Goal: Task Accomplishment & Management: Manage account settings

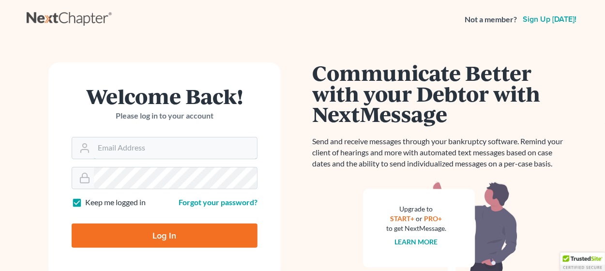
type input "[EMAIL_ADDRESS][DOMAIN_NAME]"
click at [159, 231] on input "Log In" at bounding box center [165, 236] width 186 height 24
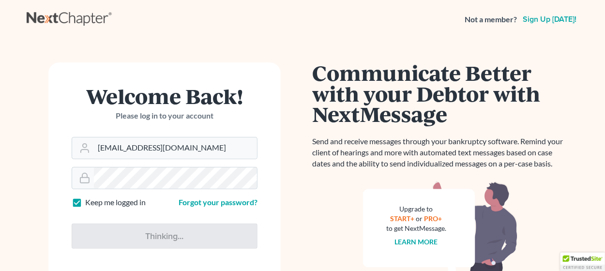
type input "Thinking..."
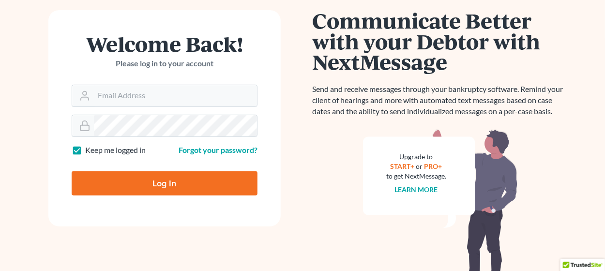
scroll to position [153, 0]
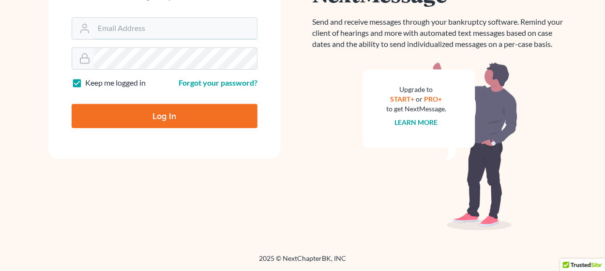
type input "[EMAIL_ADDRESS][DOMAIN_NAME]"
click at [160, 117] on input "Log In" at bounding box center [165, 116] width 186 height 24
type input "Thinking..."
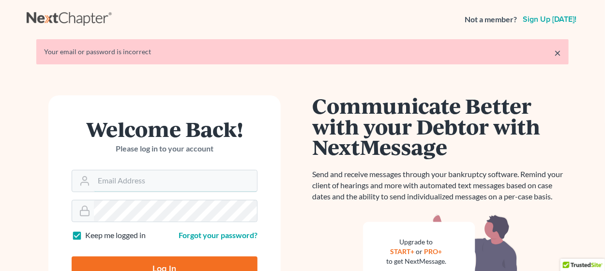
type input "[EMAIL_ADDRESS][DOMAIN_NAME]"
click at [28, 200] on div "Welcome Back! Please log in to your account Email Address mgoodin@goodinlawfirm…" at bounding box center [165, 239] width 276 height 288
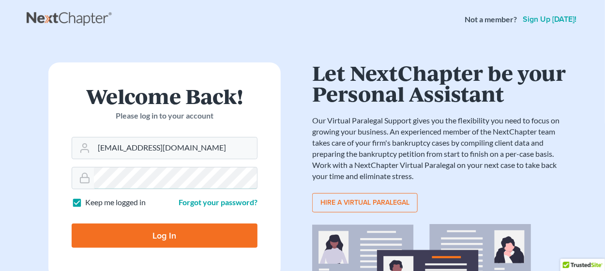
click at [72, 224] on input "Log In" at bounding box center [165, 236] width 186 height 24
type input "Thinking..."
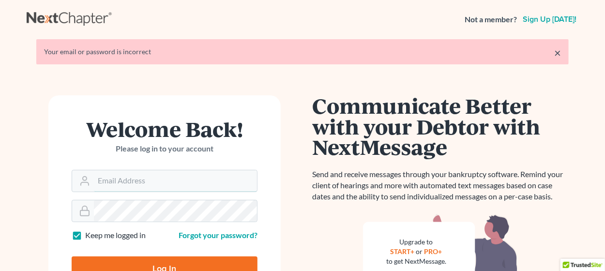
type input "[EMAIL_ADDRESS][DOMAIN_NAME]"
click at [34, 201] on div "Welcome Back! Please log in to your account Email Address mgoodin@goodinlawfirm…" at bounding box center [165, 239] width 276 height 288
click at [107, 221] on form "Welcome Back! Please log in to your account Email Address mgoodin@goodinlawfirm…" at bounding box center [164, 203] width 232 height 216
drag, startPoint x: 106, startPoint y: 223, endPoint x: 70, endPoint y: 208, distance: 38.7
click at [70, 208] on form "Welcome Back! Please log in to your account Email Address mgoodin@goodinlawfirm…" at bounding box center [164, 203] width 232 height 216
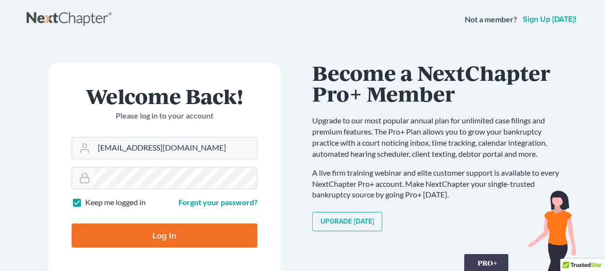
click at [131, 238] on input "Log In" at bounding box center [165, 236] width 186 height 24
type input "Thinking..."
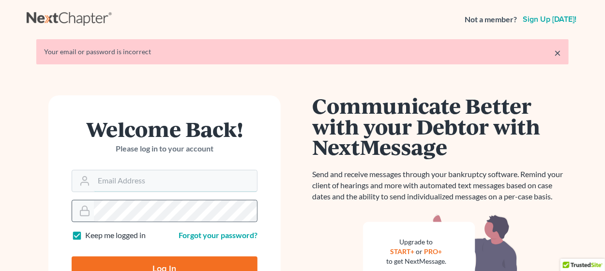
type input "[EMAIL_ADDRESS][DOMAIN_NAME]"
click at [10, 206] on main "× Your email or password is incorrect Welcome Back! Please log in to your accou…" at bounding box center [302, 211] width 605 height 344
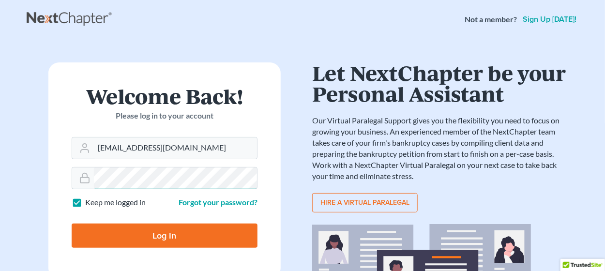
click at [72, 224] on input "Log In" at bounding box center [165, 236] width 186 height 24
type input "Thinking..."
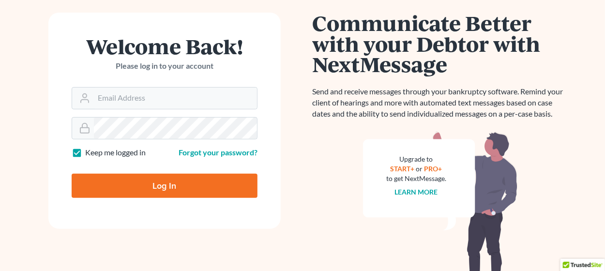
scroll to position [96, 0]
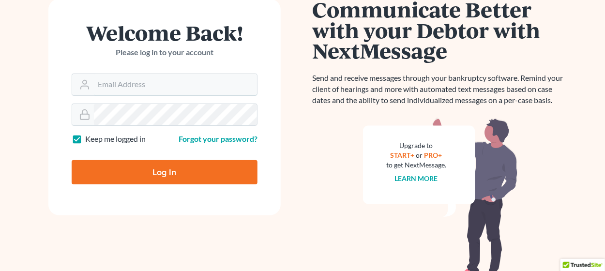
type input "[EMAIL_ADDRESS][DOMAIN_NAME]"
click at [52, 108] on form "Welcome Back! Please log in to your account Email Address [EMAIL_ADDRESS][DOMAI…" at bounding box center [164, 107] width 232 height 216
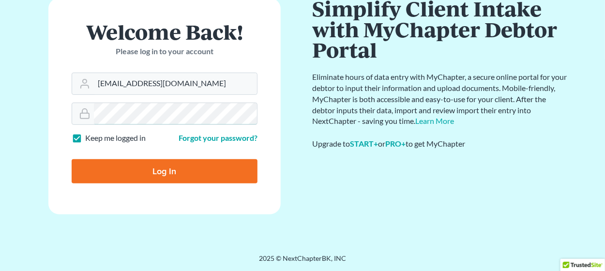
scroll to position [64, 0]
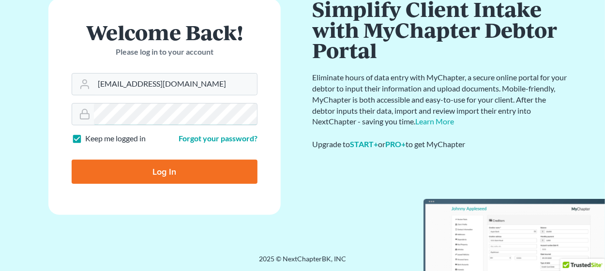
click at [72, 160] on input "Log In" at bounding box center [165, 172] width 186 height 24
type input "Thinking..."
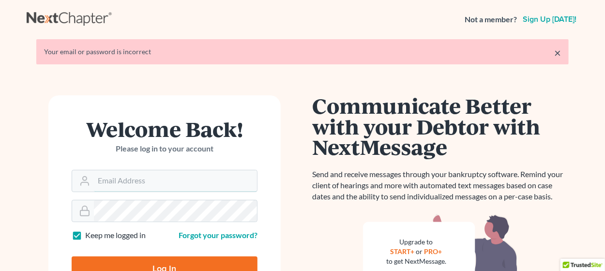
type input "[EMAIL_ADDRESS][DOMAIN_NAME]"
click at [36, 209] on div "Welcome Back! Please log in to your account Email Address [EMAIL_ADDRESS][DOMAI…" at bounding box center [165, 239] width 276 height 288
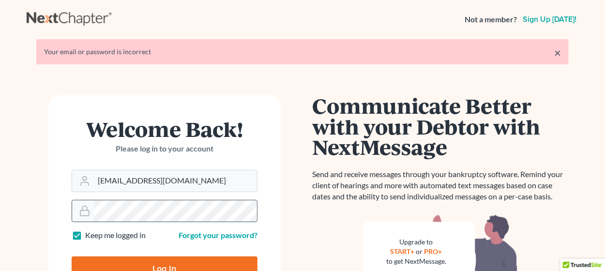
click at [86, 212] on div at bounding box center [165, 211] width 186 height 22
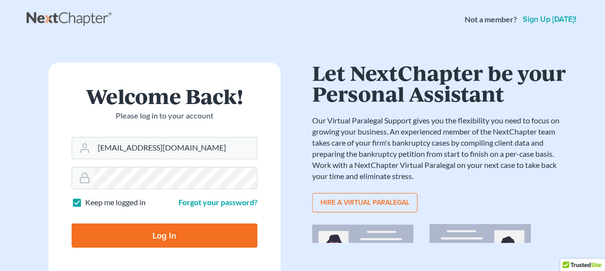
click at [107, 235] on input "Log In" at bounding box center [165, 236] width 186 height 24
type input "Thinking..."
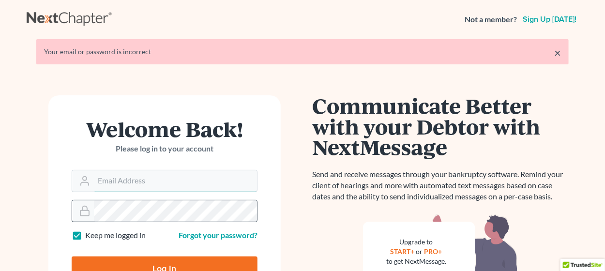
type input "[EMAIL_ADDRESS][DOMAIN_NAME]"
click at [74, 211] on div at bounding box center [165, 211] width 186 height 22
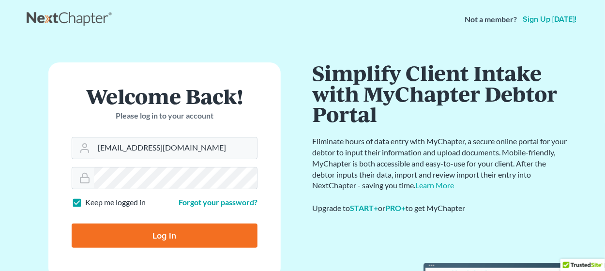
click at [146, 240] on input "Log In" at bounding box center [165, 236] width 186 height 24
type input "Thinking..."
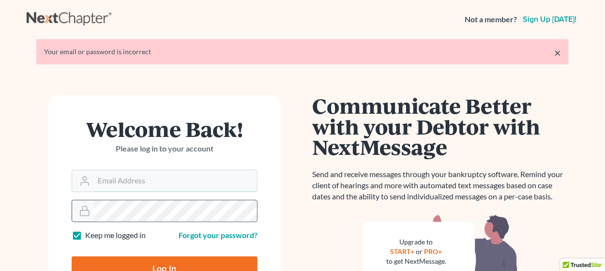
type input "[EMAIL_ADDRESS][DOMAIN_NAME]"
click at [13, 205] on main "× Your email or password is incorrect Welcome Back! Please log in to your accou…" at bounding box center [302, 211] width 605 height 344
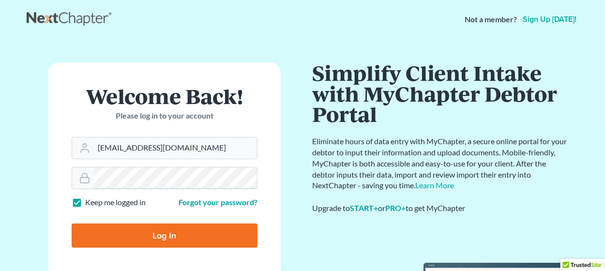
click at [72, 224] on input "Log In" at bounding box center [165, 236] width 186 height 24
type input "Thinking..."
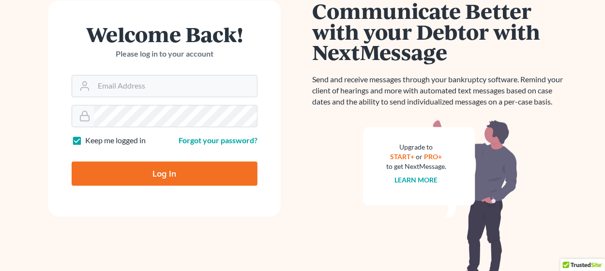
scroll to position [96, 0]
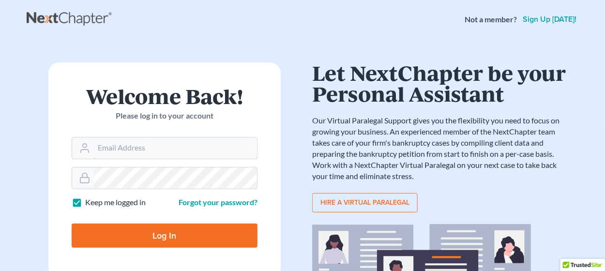
type input "[EMAIL_ADDRESS][DOMAIN_NAME]"
click at [151, 231] on input "Log In" at bounding box center [165, 236] width 186 height 24
type input "Thinking..."
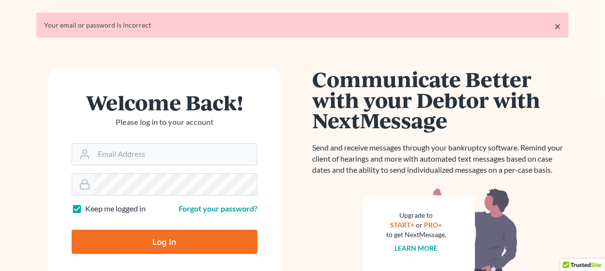
scroll to position [48, 0]
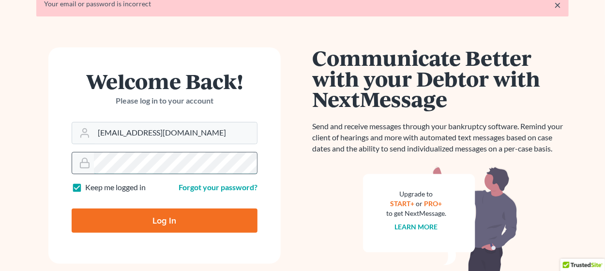
click at [74, 158] on form "Welcome Back! Please log in to your account Email Address mgoodin@goodinlawfirm…" at bounding box center [164, 155] width 232 height 216
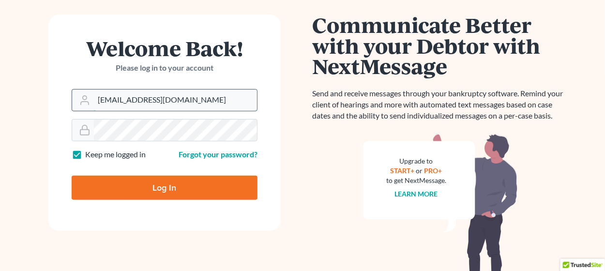
click at [173, 94] on input "[EMAIL_ADDRESS][DOMAIN_NAME]" at bounding box center [175, 100] width 163 height 21
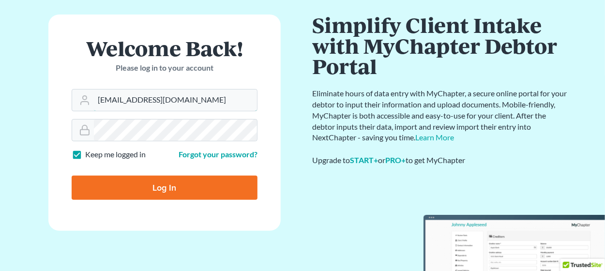
drag, startPoint x: 74, startPoint y: 99, endPoint x: 48, endPoint y: 99, distance: 25.7
click at [48, 99] on div "Welcome Back! Please log in to your account Email Address mgoodin@goodinlawfirm…" at bounding box center [165, 131] width 276 height 232
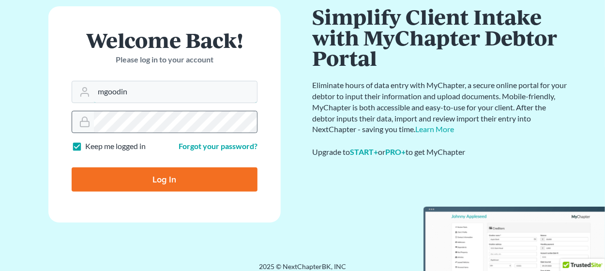
scroll to position [64, 0]
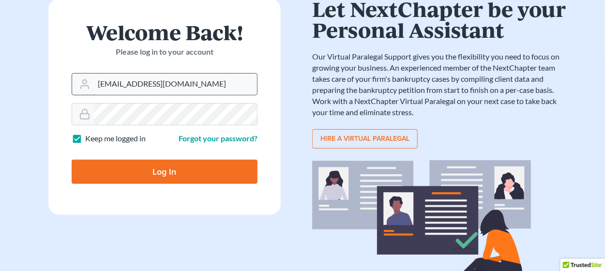
click at [177, 80] on input "mgoodin@glfokl.com" at bounding box center [175, 84] width 163 height 21
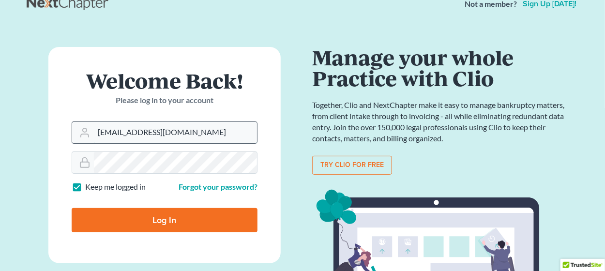
click at [184, 137] on input "mgoodin@glfok.com" at bounding box center [175, 132] width 163 height 21
type input "mgoodin@glfok.com"
click at [173, 214] on input "Log In" at bounding box center [165, 220] width 186 height 24
type input "Thinking..."
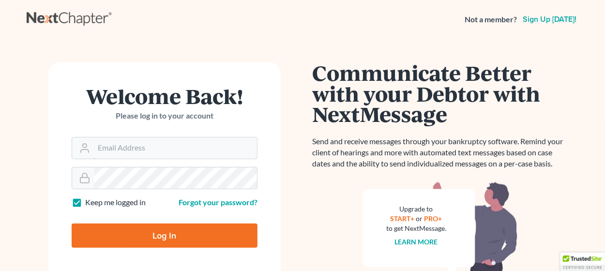
type input "[EMAIL_ADDRESS][DOMAIN_NAME]"
drag, startPoint x: 151, startPoint y: 246, endPoint x: 157, endPoint y: 241, distance: 7.9
click at [152, 245] on input "Log In" at bounding box center [165, 236] width 186 height 24
type input "Thinking..."
type input "[EMAIL_ADDRESS][DOMAIN_NAME]"
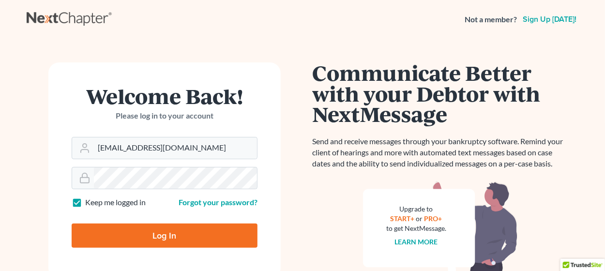
click at [154, 233] on input "Log In" at bounding box center [165, 236] width 186 height 24
type input "Thinking..."
